Goal: Learn about a topic

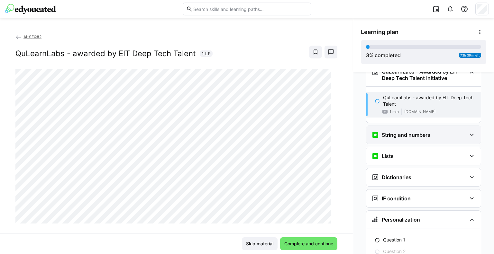
scroll to position [566, 0]
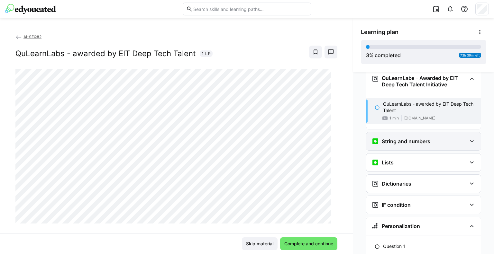
click at [386, 138] on h3 "String and numbers" at bounding box center [406, 141] width 49 height 6
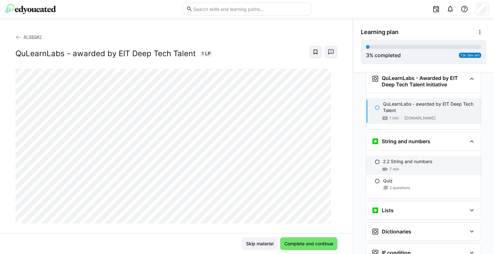
click at [389, 159] on p "2.2 String and numbers" at bounding box center [407, 162] width 49 height 6
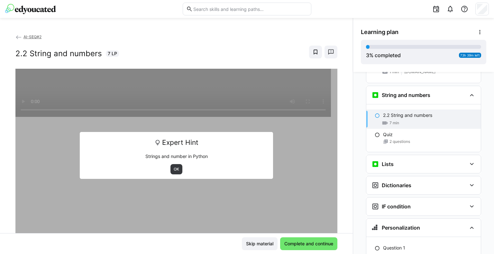
scroll to position [614, 0]
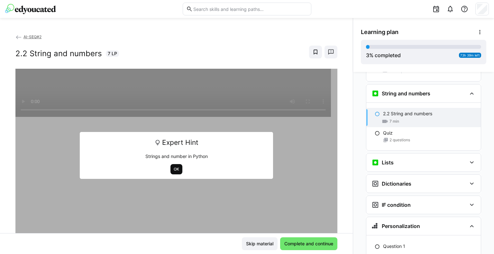
click at [175, 166] on span "OK" at bounding box center [176, 169] width 12 height 10
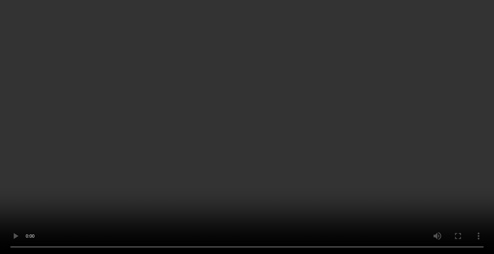
scroll to position [625, 0]
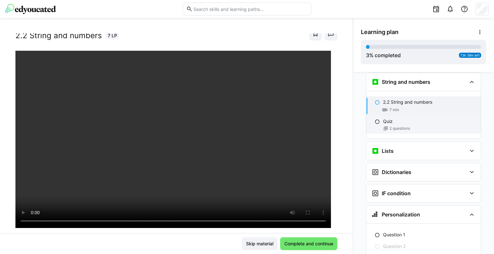
click at [391, 126] on span "2 questions" at bounding box center [400, 128] width 21 height 5
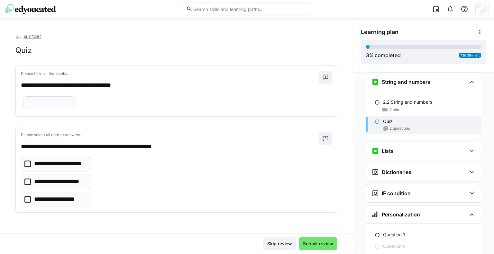
click at [52, 106] on input "text" at bounding box center [49, 103] width 44 height 6
type input "*****"
click at [66, 186] on p "**********" at bounding box center [58, 182] width 48 height 8
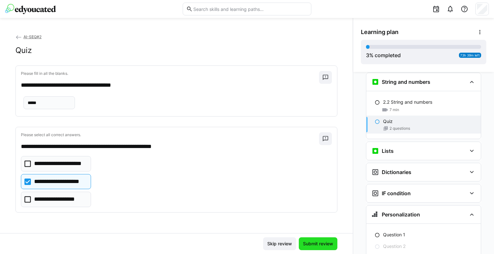
click at [309, 244] on span "Submit review" at bounding box center [318, 244] width 32 height 6
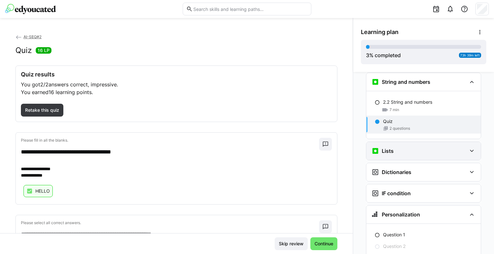
click at [409, 144] on div "Lists" at bounding box center [423, 151] width 115 height 18
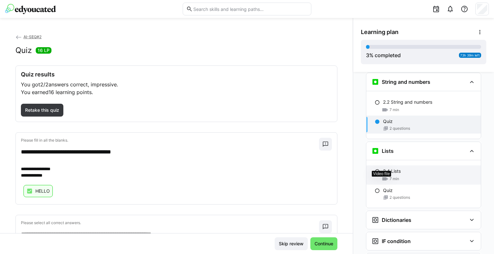
click at [384, 176] on eds-icon at bounding box center [385, 179] width 6 height 6
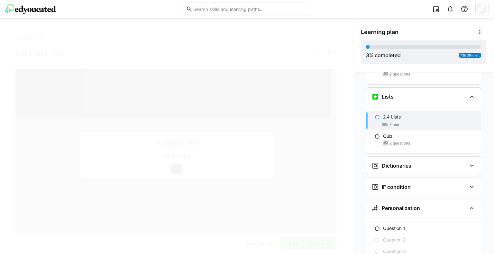
scroll to position [683, 0]
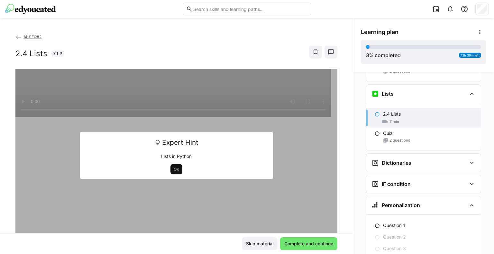
click at [176, 173] on span "OK" at bounding box center [176, 169] width 12 height 10
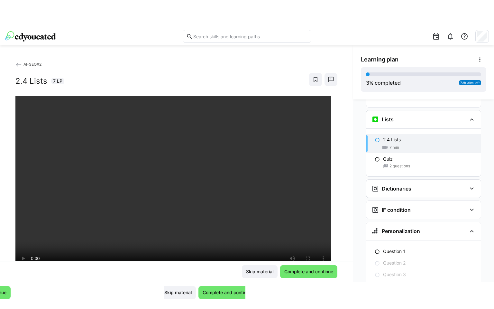
scroll to position [676, 0]
